Goal: Browse casually

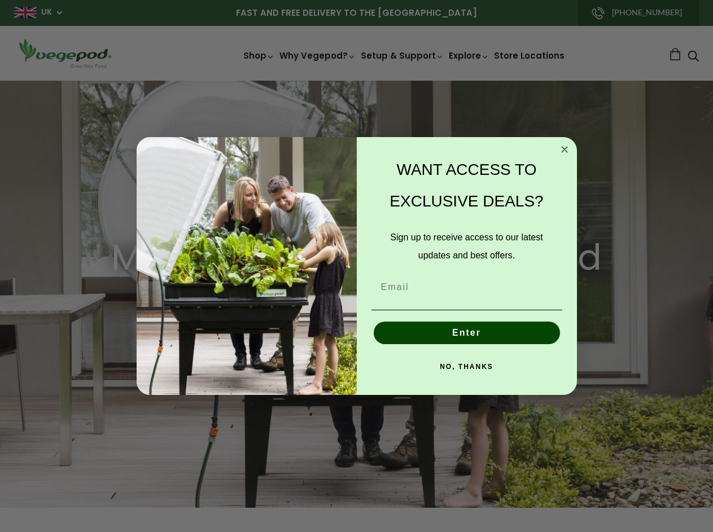
scroll to position [0, 338]
click at [356, 266] on img "POPUP Form" at bounding box center [247, 266] width 220 height 258
click at [565, 150] on icon "Close dialog" at bounding box center [565, 150] width 6 height 6
click at [467, 333] on button "Enter" at bounding box center [467, 333] width 186 height 23
